Goal: Information Seeking & Learning: Learn about a topic

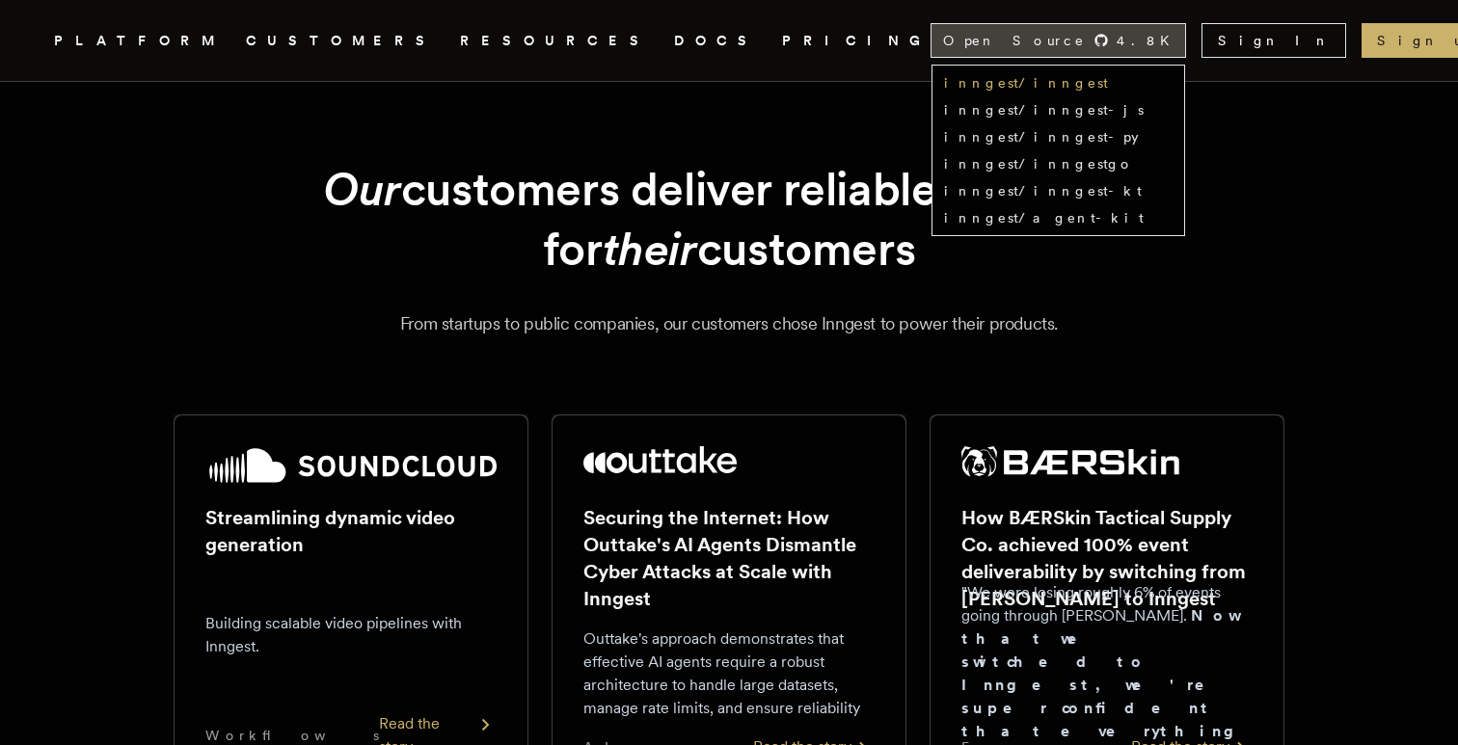
click at [1105, 86] on link "inngest/inngest" at bounding box center [1026, 82] width 164 height 15
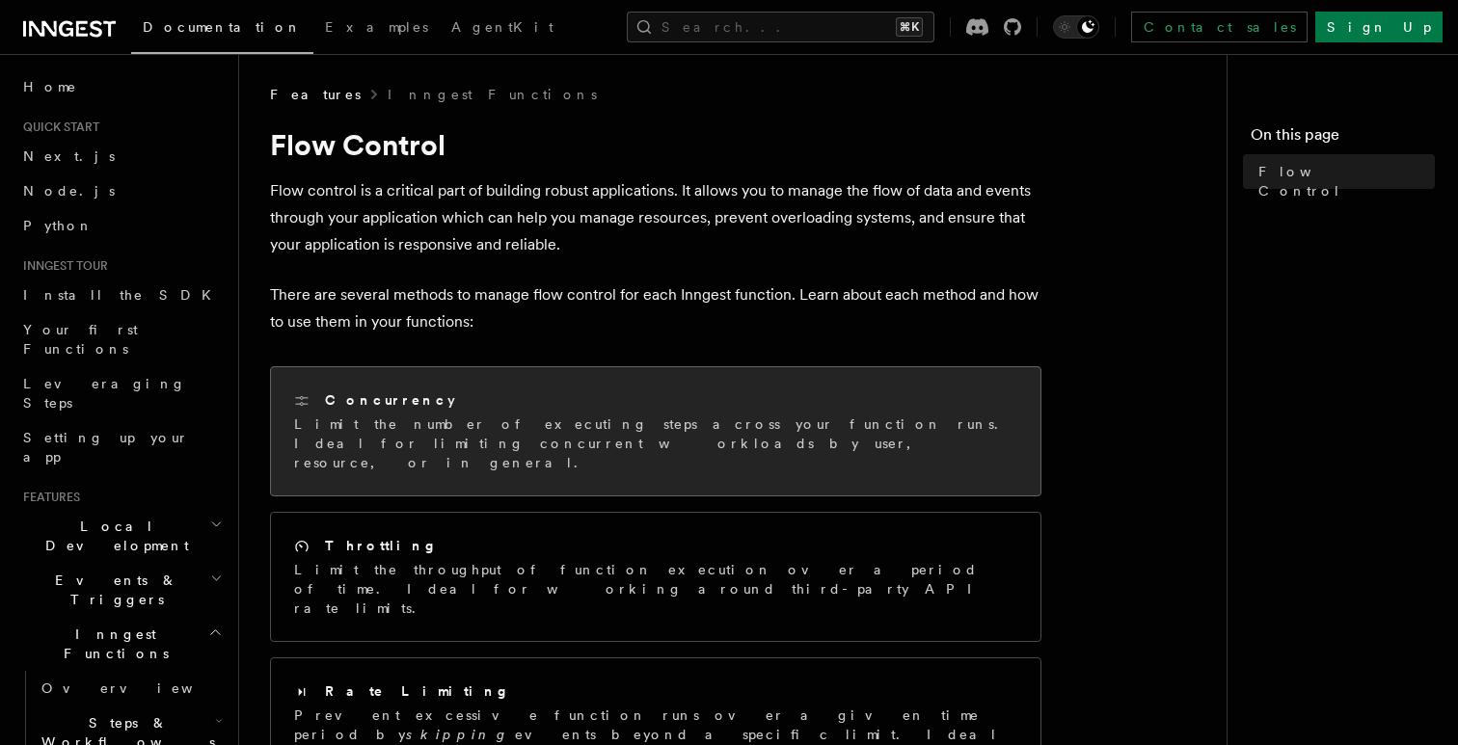
click at [475, 417] on p "Limit the number of executing steps across your function runs. Ideal for limiti…" at bounding box center [655, 444] width 723 height 58
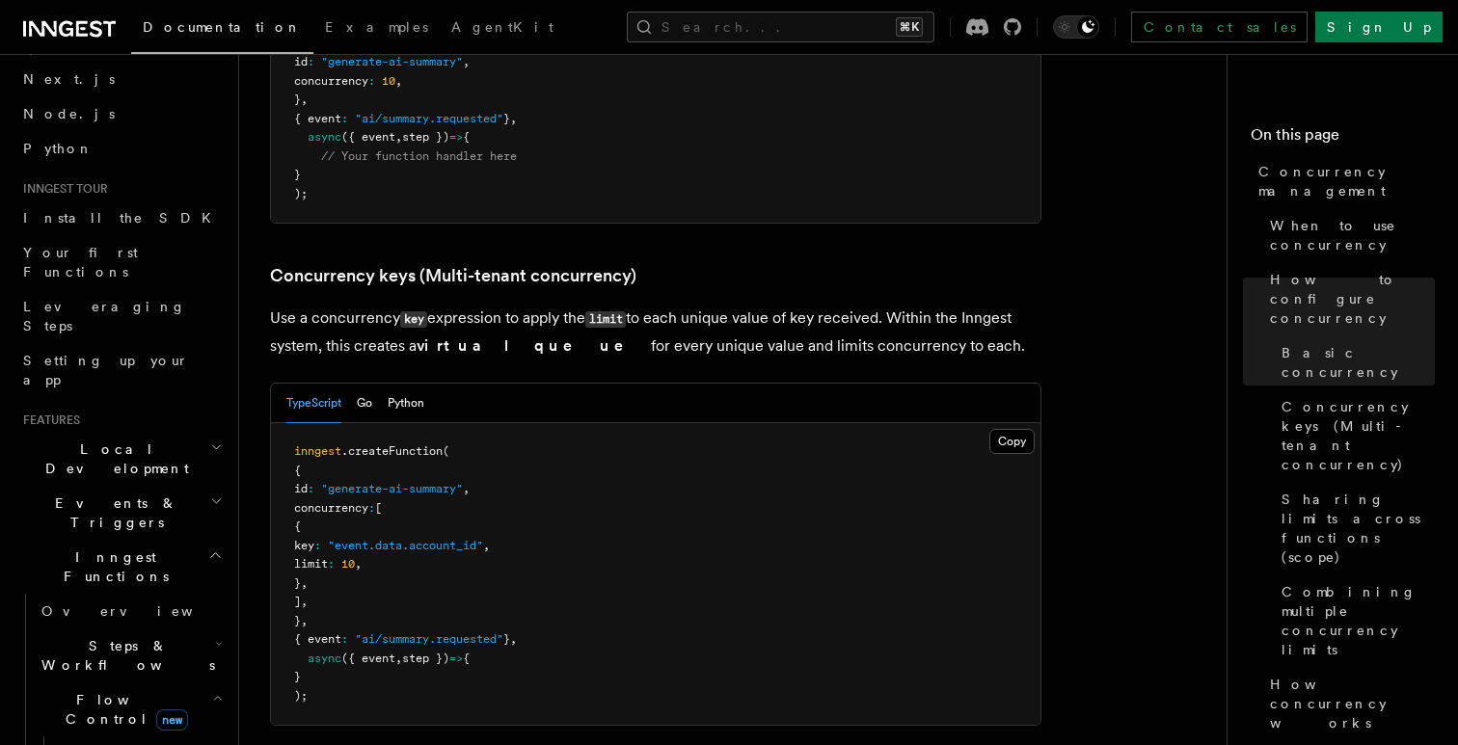
scroll to position [93, 0]
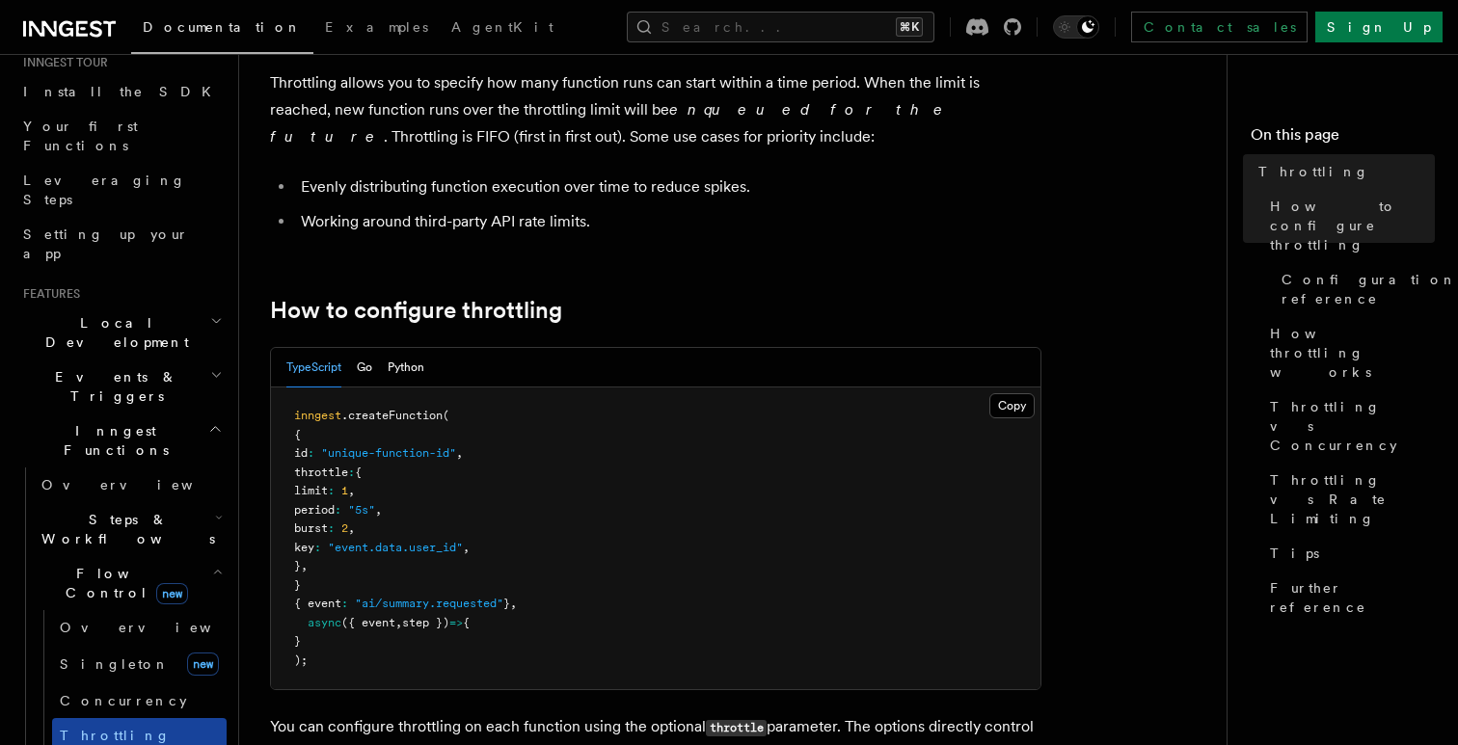
scroll to position [202, 0]
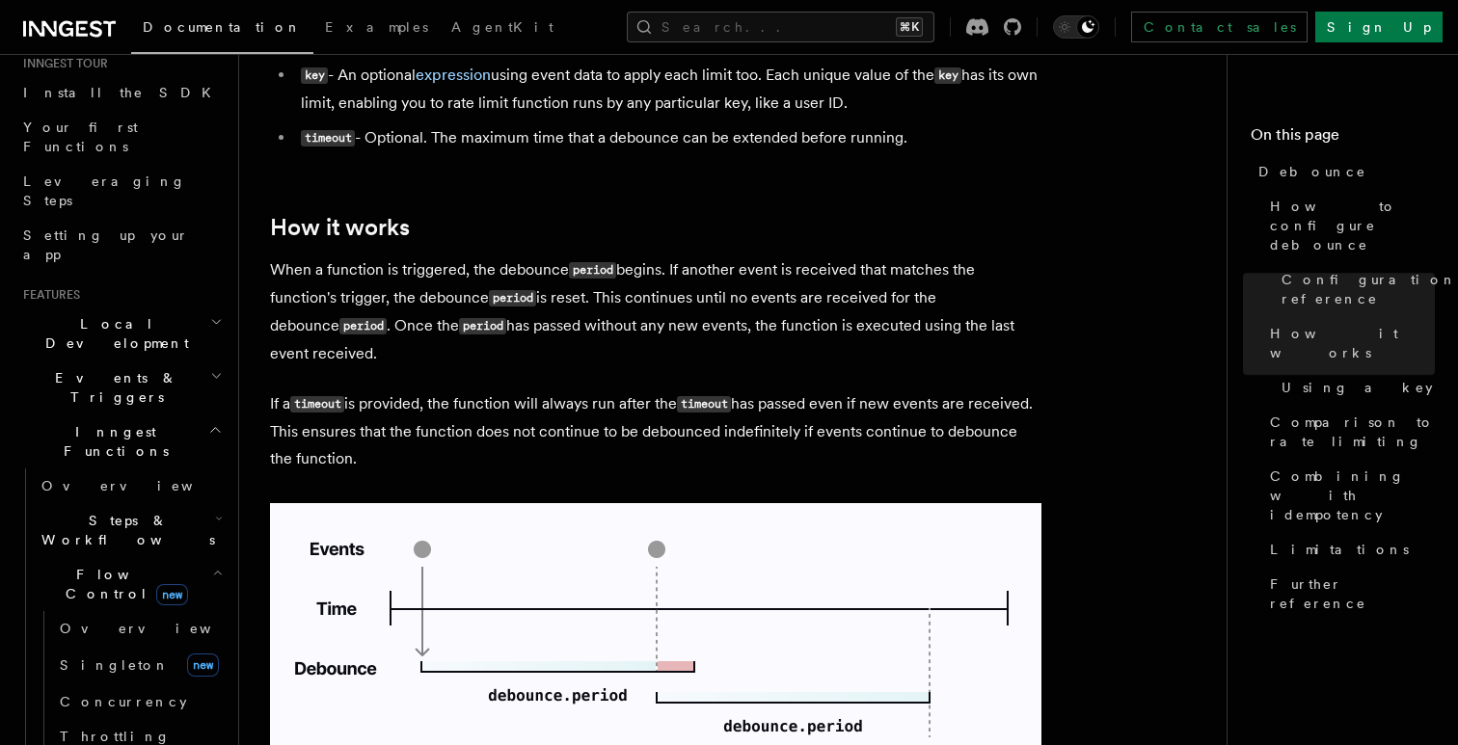
scroll to position [936, 0]
